Goal: Information Seeking & Learning: Learn about a topic

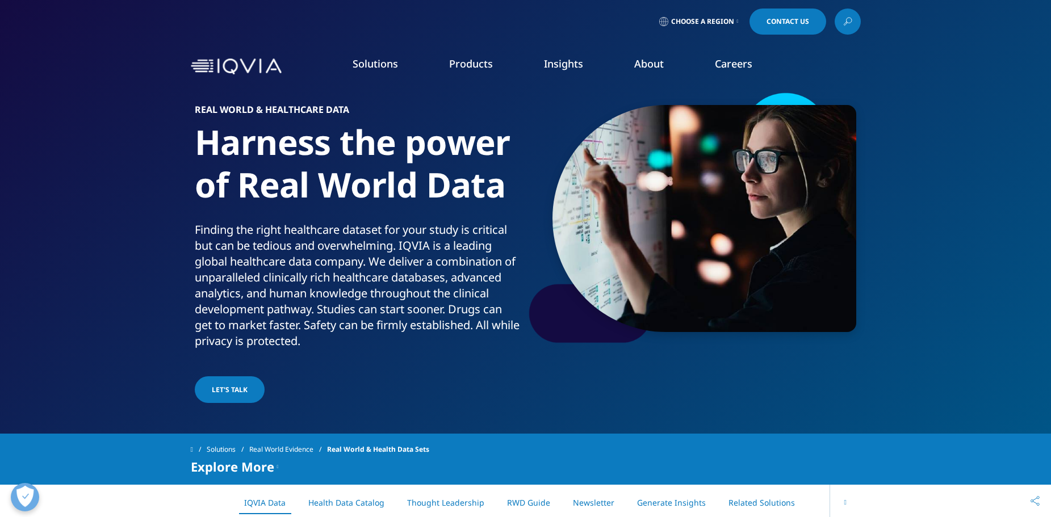
click at [262, 58] on img at bounding box center [236, 66] width 91 height 16
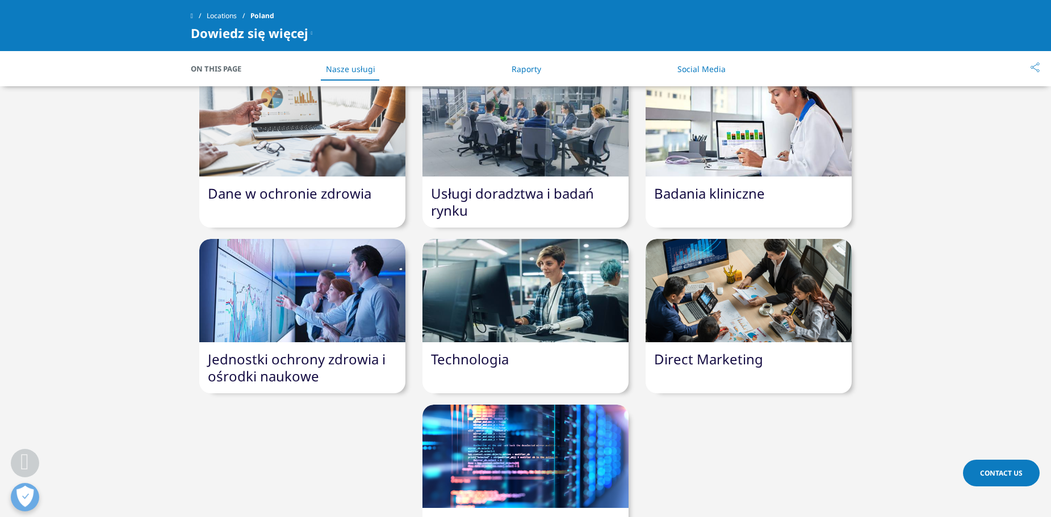
scroll to position [454, 0]
click at [753, 177] on div "Badania kliniczne" at bounding box center [749, 194] width 206 height 34
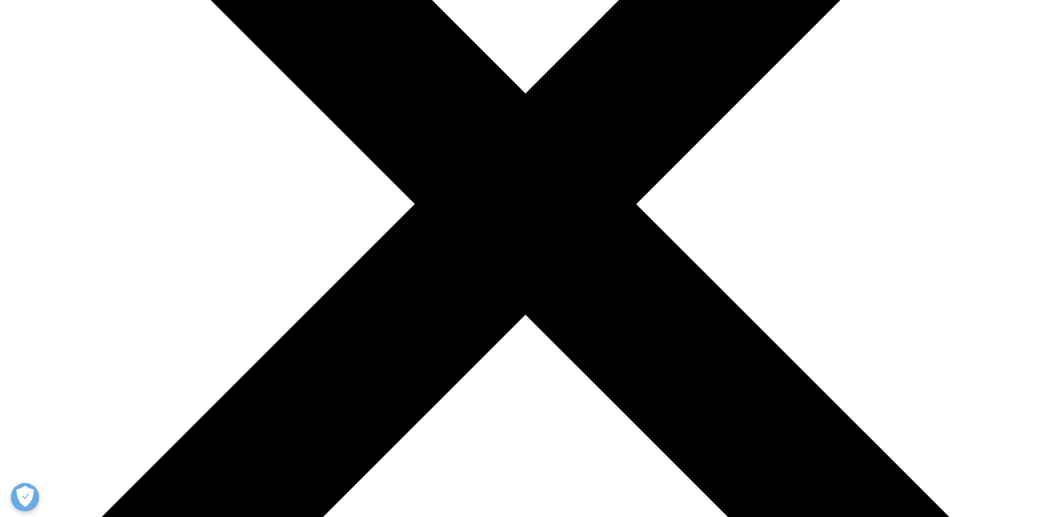
scroll to position [341, 0]
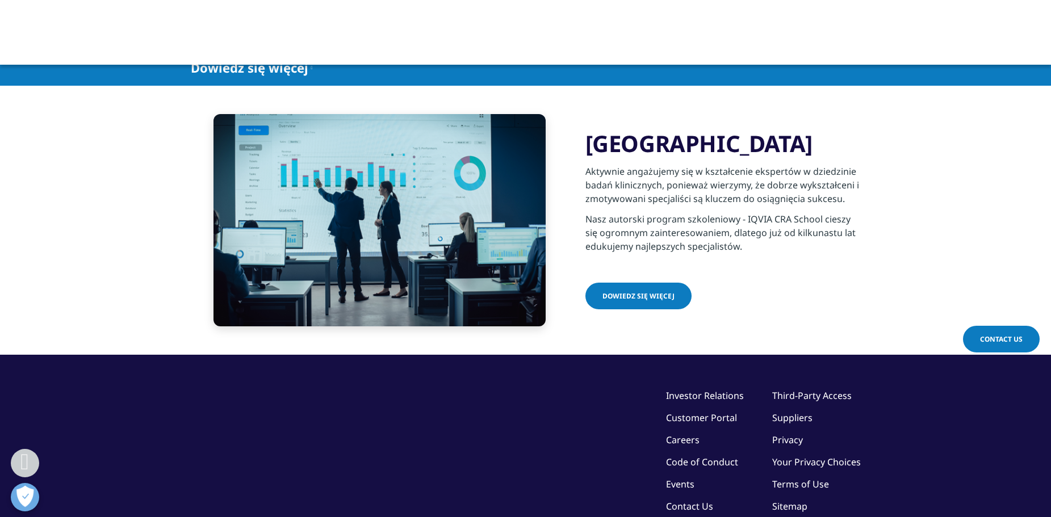
click at [647, 300] on span "Dowiedz się więcej" at bounding box center [638, 296] width 72 height 10
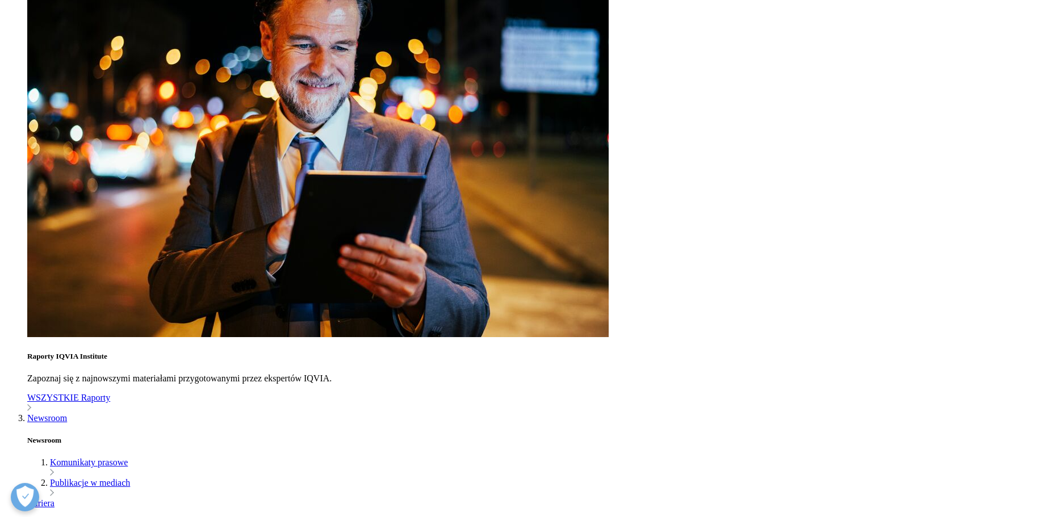
scroll to position [625, 0]
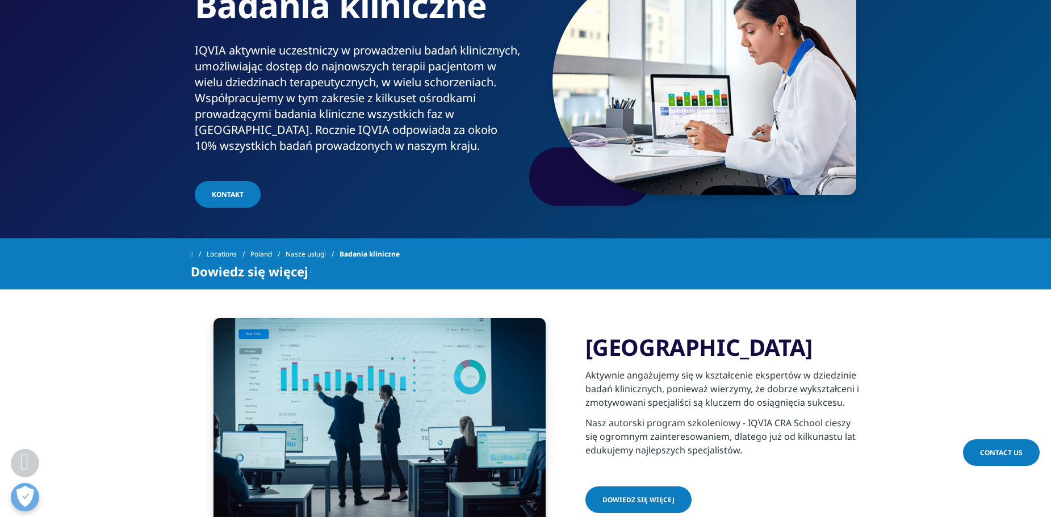
scroll to position [57, 0]
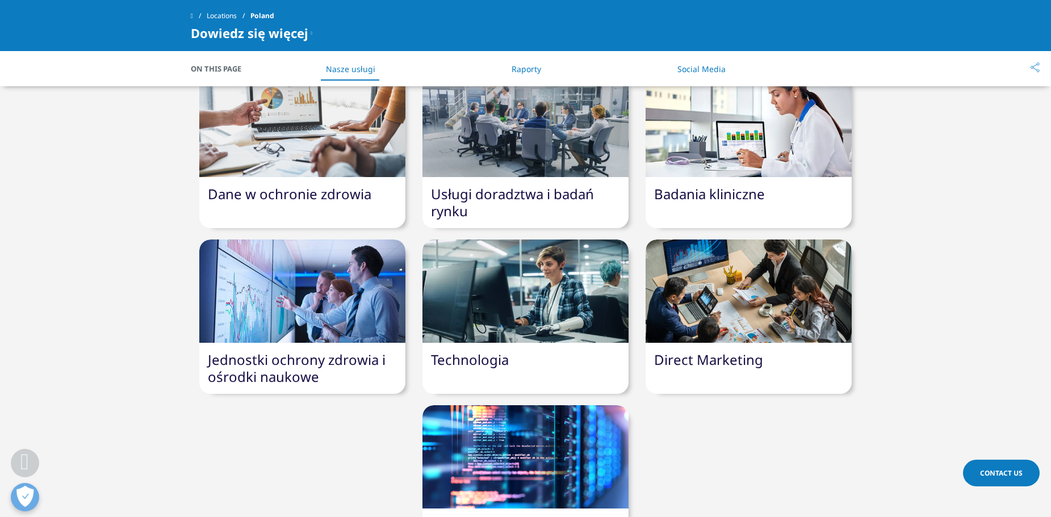
click at [525, 185] on link "Usługi doradztwa i badań rynku" at bounding box center [512, 203] width 163 height 36
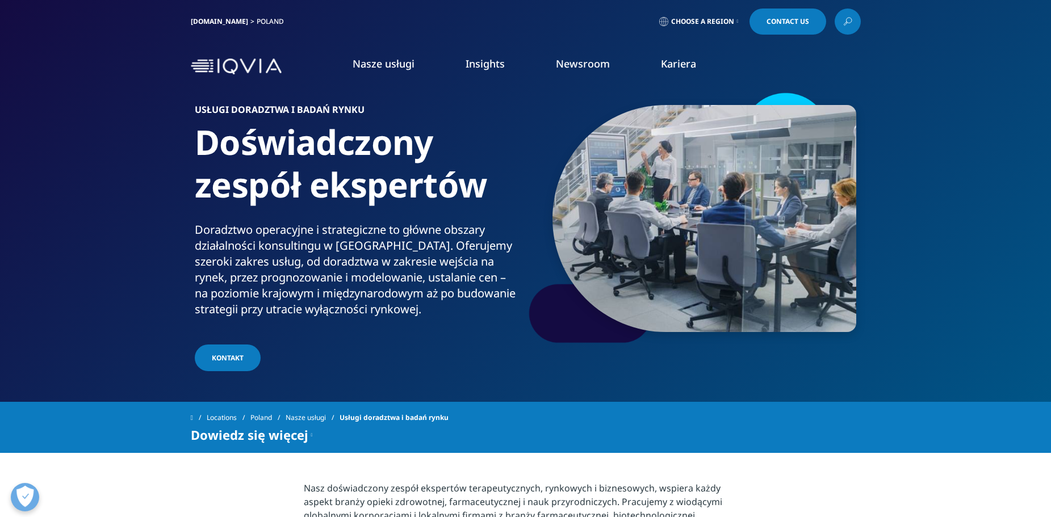
click at [102, 153] on link "Badania kliniczne" at bounding box center [97, 152] width 74 height 12
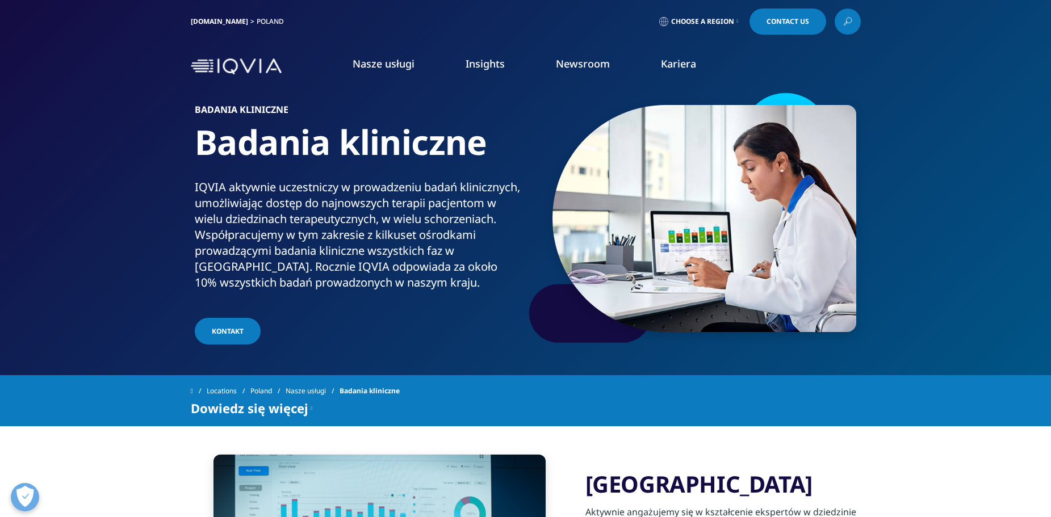
click at [717, 21] on span "Choose a Region" at bounding box center [702, 21] width 63 height 9
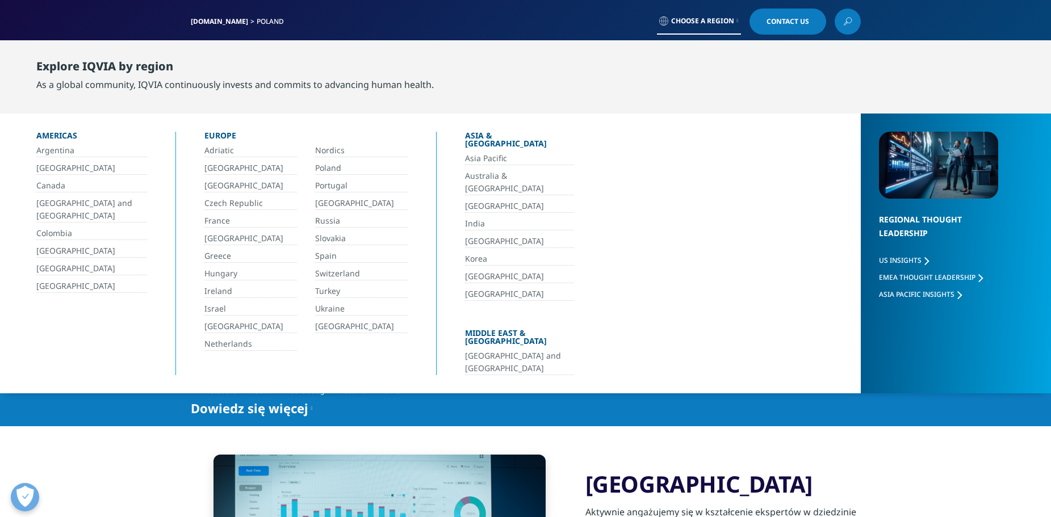
click at [332, 166] on link "Poland" at bounding box center [361, 168] width 93 height 13
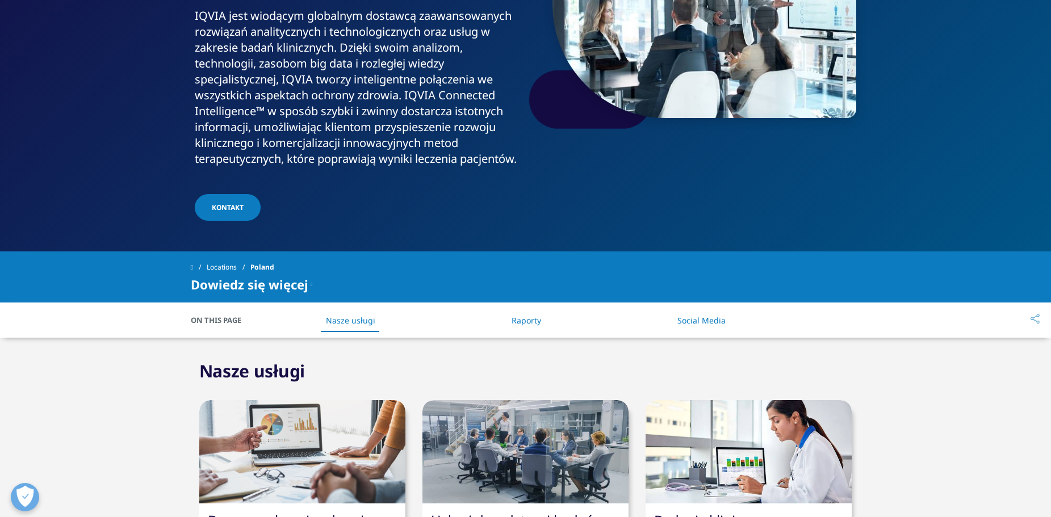
scroll to position [227, 0]
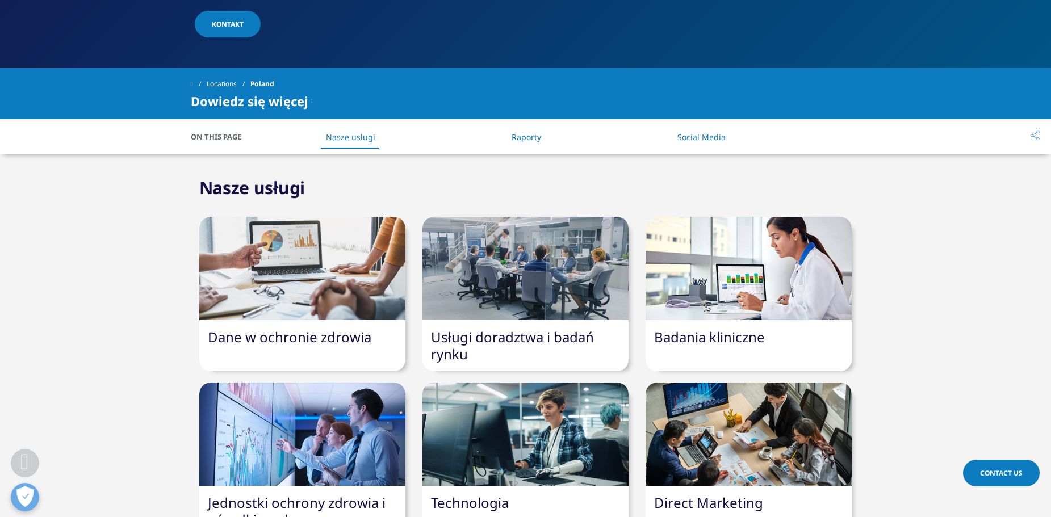
click at [332, 120] on li "Nasze usługi" at bounding box center [351, 137] width 72 height 34
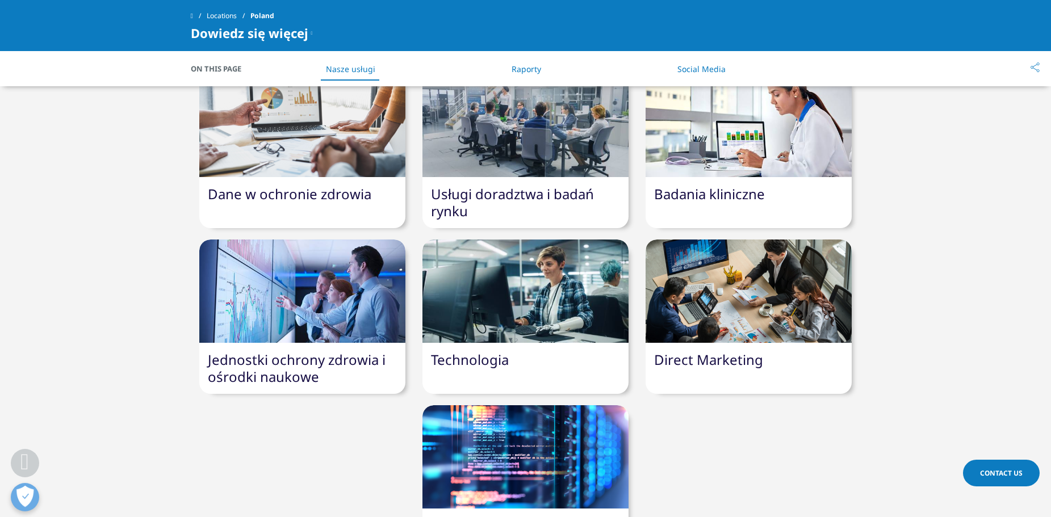
scroll to position [455, 0]
click at [715, 184] on link "Badania kliniczne" at bounding box center [709, 193] width 111 height 19
click at [521, 148] on div at bounding box center [525, 124] width 206 height 103
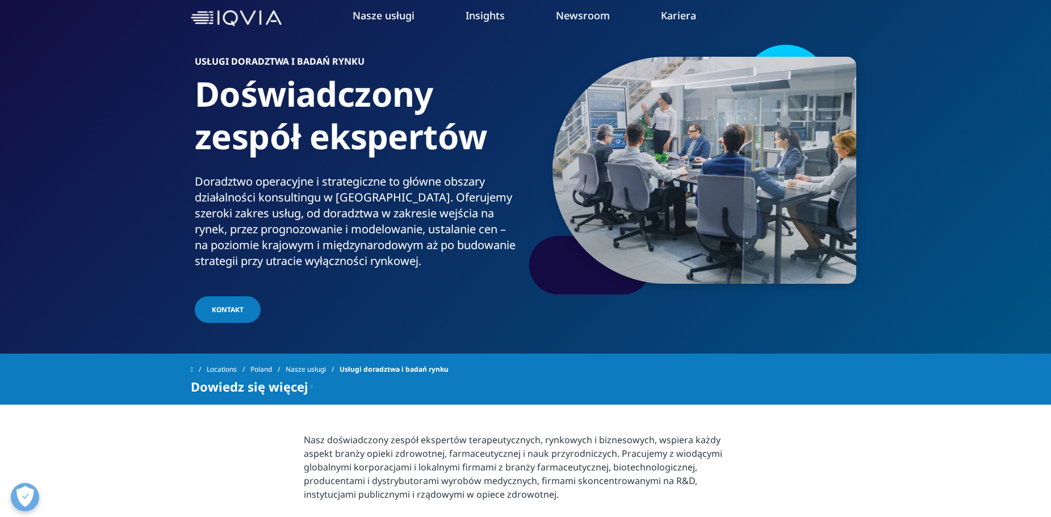
scroll to position [114, 0]
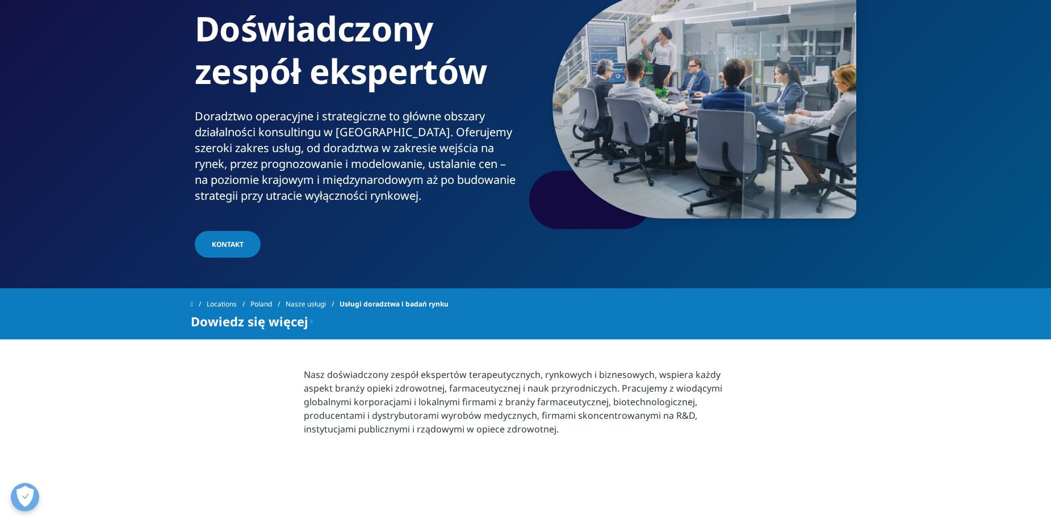
click at [336, 303] on link "Nasze usługi" at bounding box center [313, 304] width 54 height 20
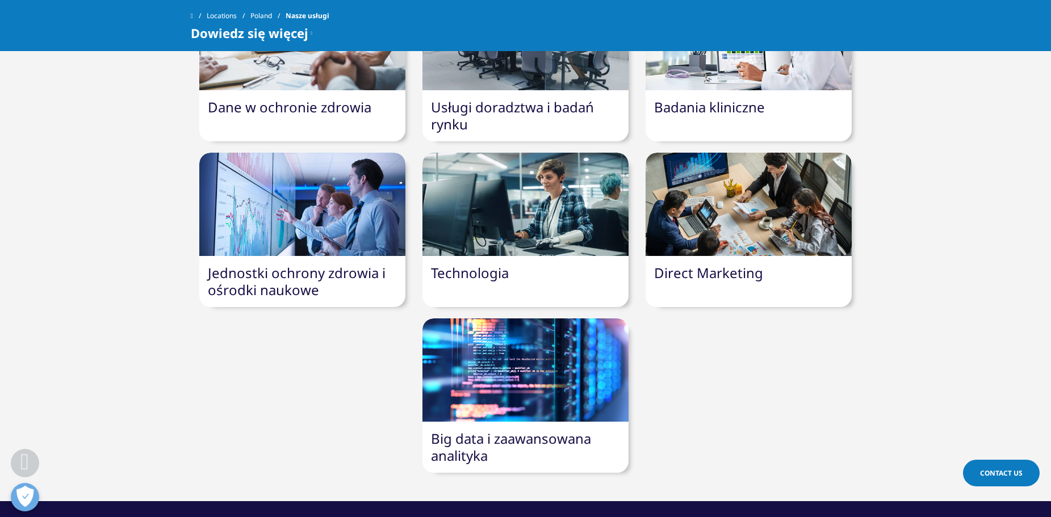
scroll to position [341, 0]
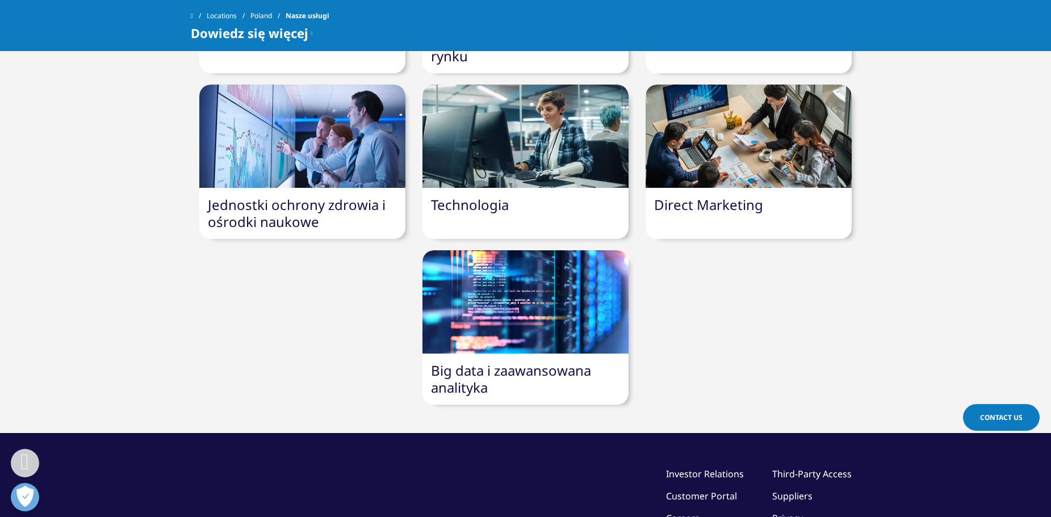
click at [734, 197] on link "Direct Marketing" at bounding box center [708, 204] width 109 height 19
